Goal: Information Seeking & Learning: Learn about a topic

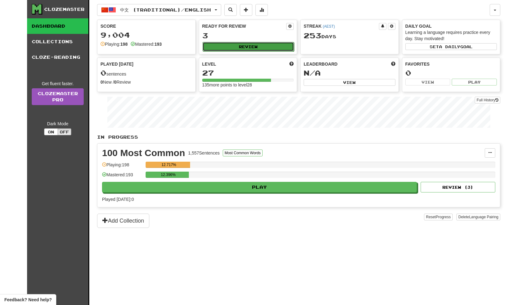
click at [273, 45] on button "Review" at bounding box center [248, 46] width 92 height 9
select select "**"
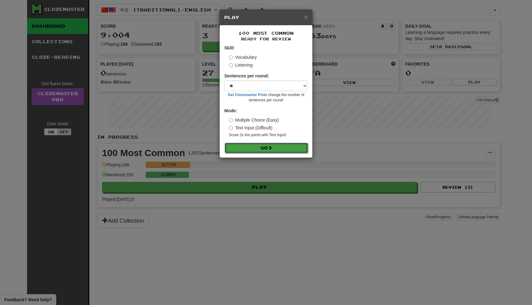
click at [248, 147] on button "Go" at bounding box center [265, 148] width 83 height 11
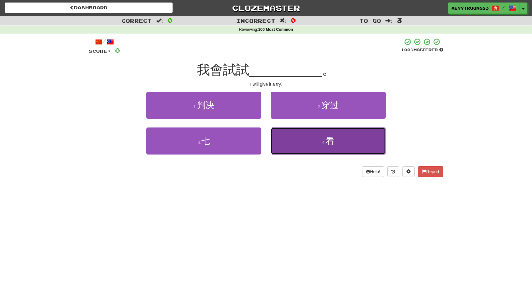
click at [273, 141] on button "4 . 看" at bounding box center [328, 140] width 115 height 27
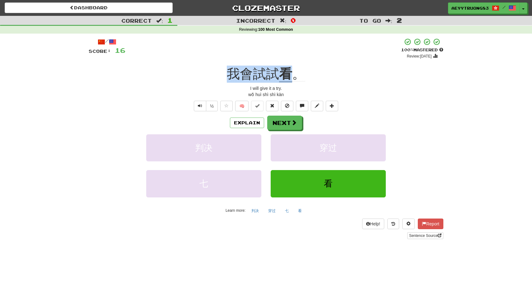
drag, startPoint x: 291, startPoint y: 72, endPoint x: 229, endPoint y: 74, distance: 62.9
click at [229, 74] on div "我會試試 看 。" at bounding box center [266, 74] width 354 height 17
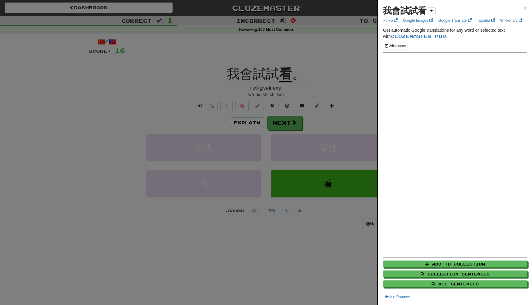
click at [287, 122] on div at bounding box center [266, 152] width 532 height 305
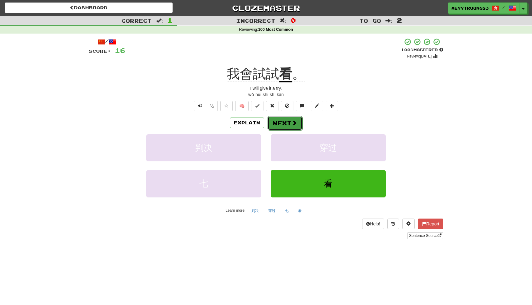
click at [287, 122] on button "Next" at bounding box center [284, 123] width 35 height 14
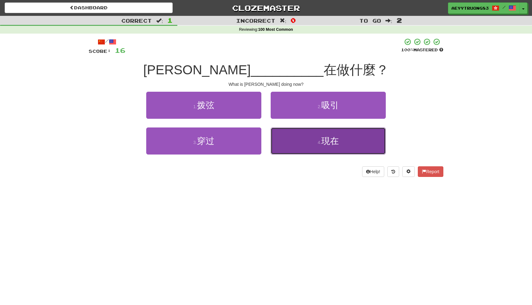
click at [284, 138] on button "4 . 現在" at bounding box center [328, 140] width 115 height 27
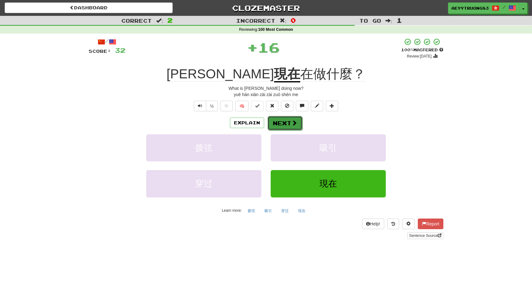
click at [297, 121] on button "Next" at bounding box center [284, 123] width 35 height 14
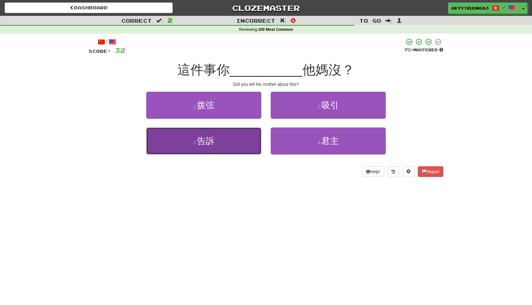
click at [250, 134] on button "3 . 告訴" at bounding box center [203, 140] width 115 height 27
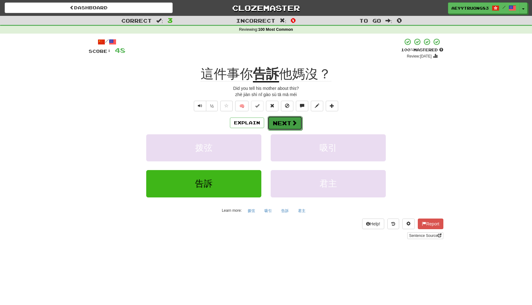
click at [282, 123] on button "Next" at bounding box center [284, 123] width 35 height 14
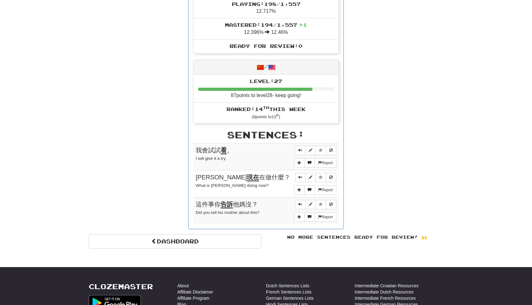
scroll to position [236, 0]
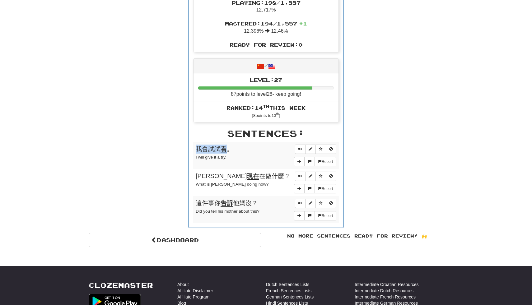
drag, startPoint x: 225, startPoint y: 149, endPoint x: 196, endPoint y: 150, distance: 29.9
click at [196, 150] on span "我會試試 看 。" at bounding box center [214, 149] width 37 height 7
copy span "我會試試 看"
drag, startPoint x: 251, startPoint y: 176, endPoint x: 197, endPoint y: 178, distance: 53.5
click at [197, 178] on div "約翰 現在 在做什麼？" at bounding box center [266, 176] width 141 height 9
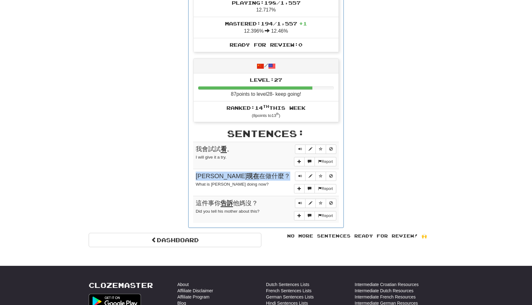
copy span "約翰 現在 在做什麼？"
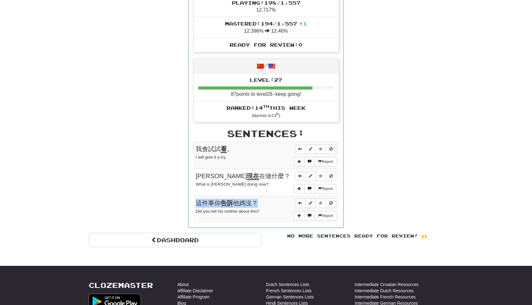
drag, startPoint x: 257, startPoint y: 201, endPoint x: 195, endPoint y: 203, distance: 61.6
click at [196, 203] on span "這件事你 告訴 他媽沒？" at bounding box center [227, 203] width 62 height 7
copy span "這件事你 告訴 他媽沒？"
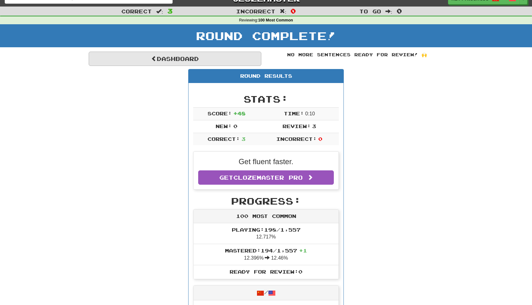
scroll to position [0, 0]
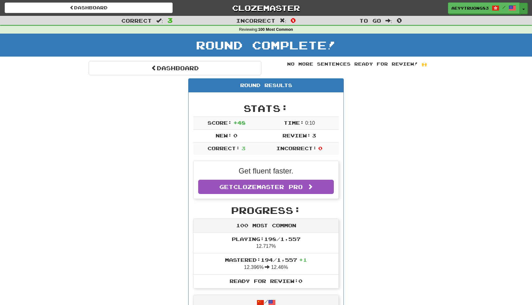
click at [524, 7] on button "Toggle Dropdown" at bounding box center [523, 8] width 8 height 11
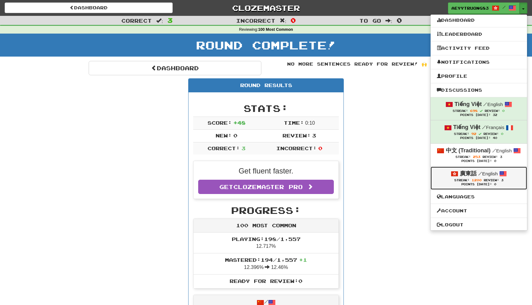
click at [480, 183] on div "Points Today: 0" at bounding box center [479, 185] width 84 height 4
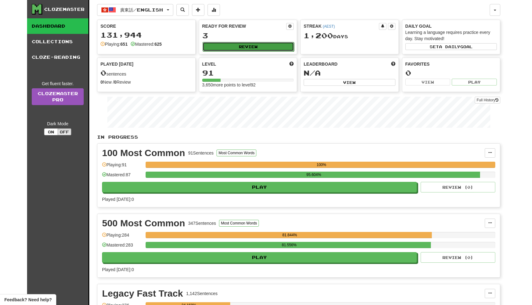
click at [274, 42] on button "Review" at bounding box center [248, 46] width 92 height 9
select select "**"
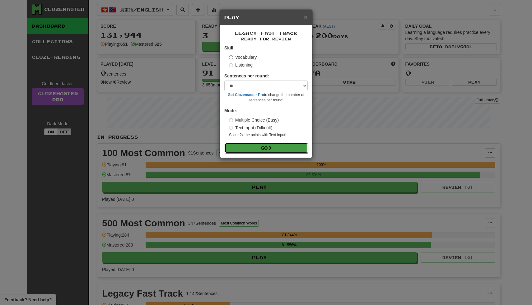
click at [262, 149] on button "Go" at bounding box center [265, 148] width 83 height 11
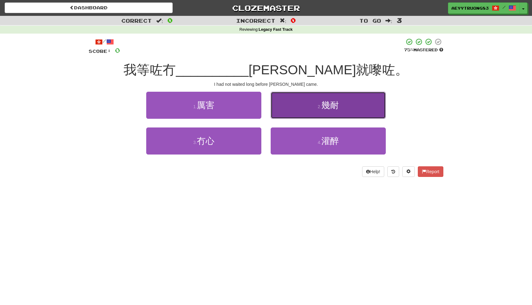
click at [309, 108] on button "2 . 幾耐" at bounding box center [328, 105] width 115 height 27
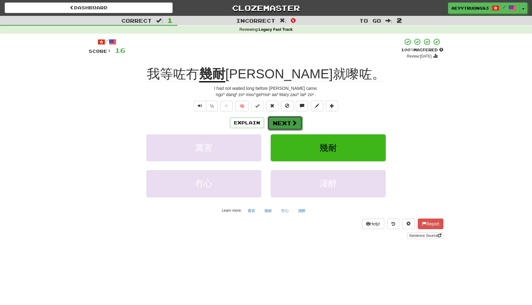
click at [286, 126] on button "Next" at bounding box center [284, 123] width 35 height 14
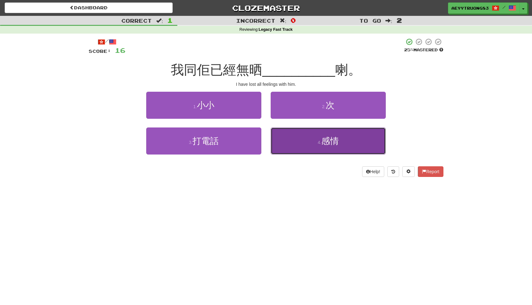
click at [284, 140] on button "4 . 感情" at bounding box center [328, 140] width 115 height 27
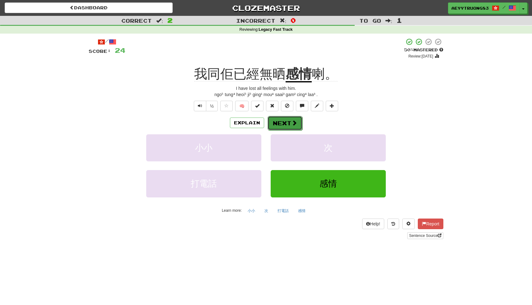
click at [289, 125] on button "Next" at bounding box center [284, 123] width 35 height 14
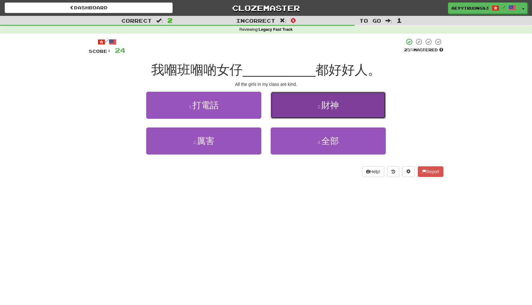
click at [300, 110] on button "2 . 財神" at bounding box center [328, 105] width 115 height 27
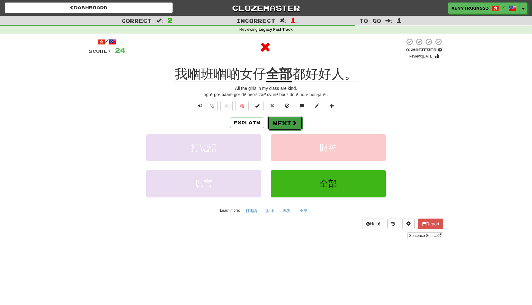
click at [291, 126] on span at bounding box center [294, 123] width 6 height 6
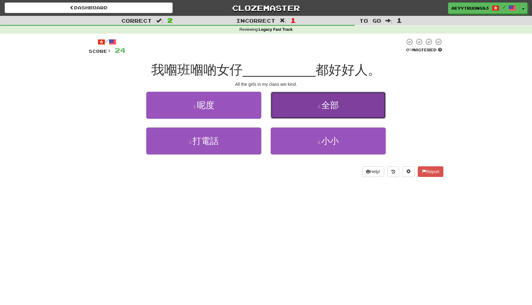
click at [298, 112] on button "2 . 全部" at bounding box center [328, 105] width 115 height 27
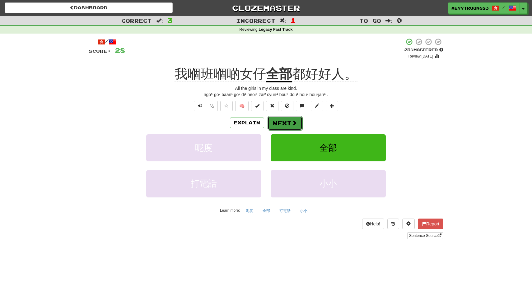
click at [288, 124] on button "Next" at bounding box center [284, 123] width 35 height 14
